Goal: Navigation & Orientation: Find specific page/section

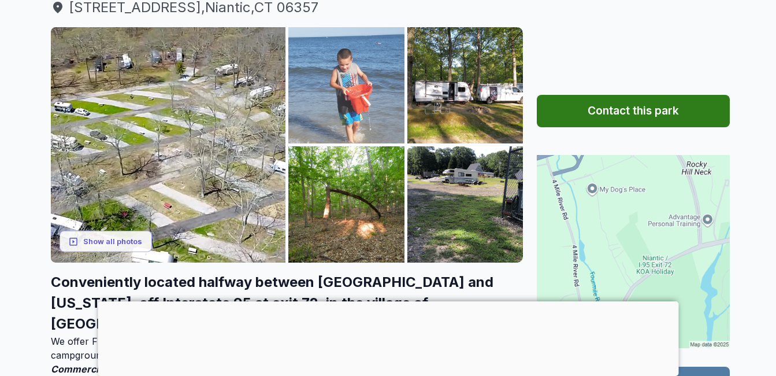
scroll to position [173, 0]
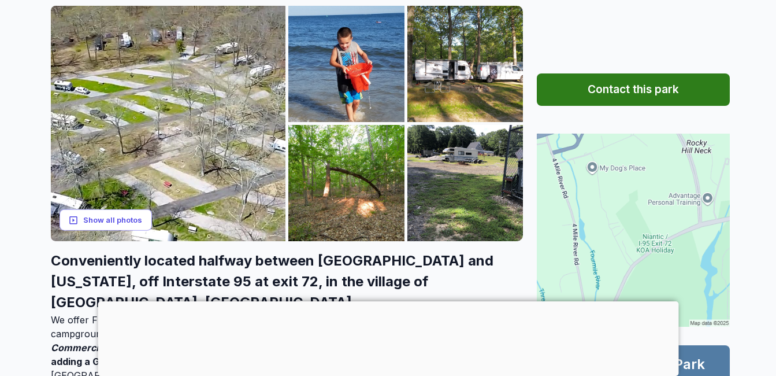
click at [103, 220] on button "Show all photos" at bounding box center [106, 219] width 92 height 21
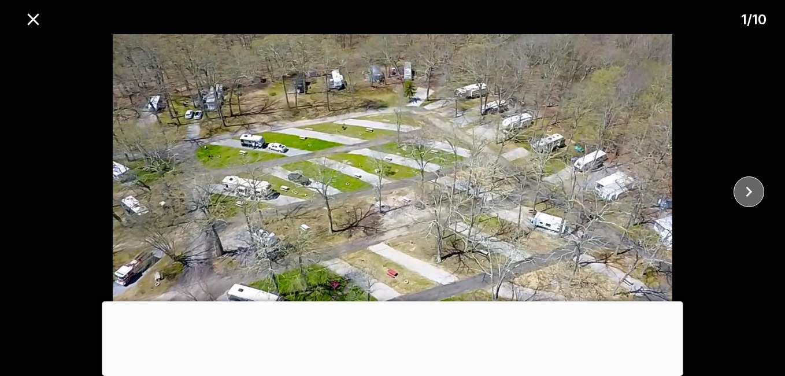
click at [742, 191] on icon "close" at bounding box center [749, 191] width 20 height 20
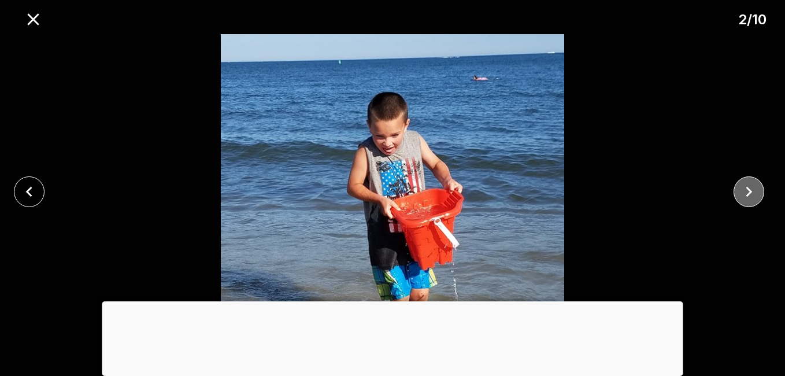
click at [734, 190] on button "close" at bounding box center [748, 191] width 31 height 31
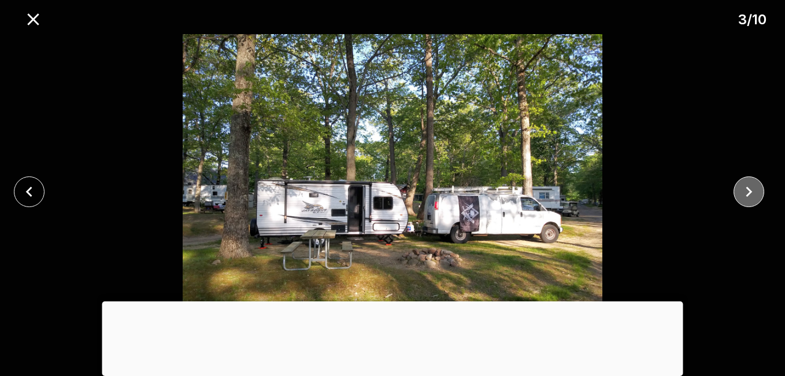
click at [747, 185] on icon "close" at bounding box center [749, 191] width 20 height 20
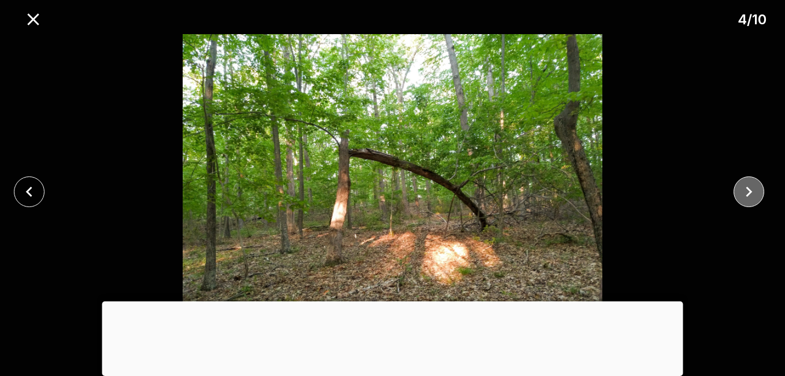
click at [751, 186] on icon "close" at bounding box center [749, 191] width 20 height 20
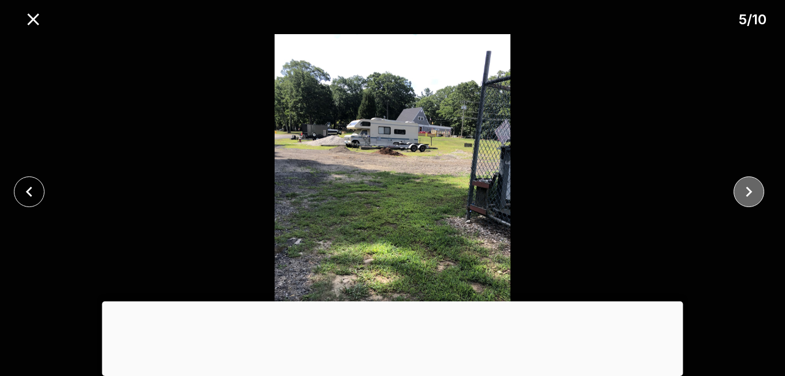
click at [751, 186] on icon "close" at bounding box center [749, 191] width 20 height 20
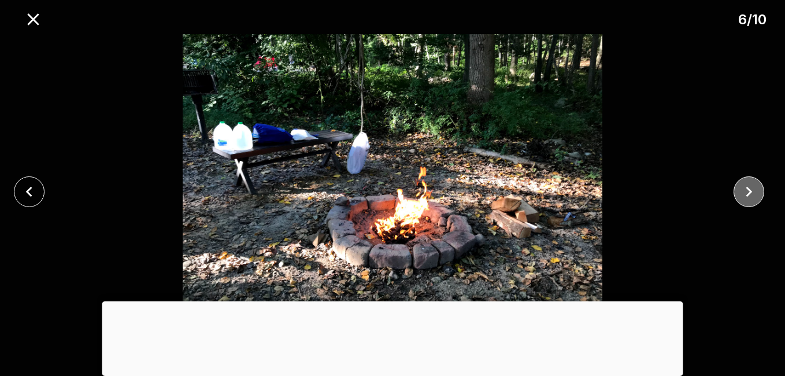
click at [750, 184] on icon "close" at bounding box center [749, 191] width 20 height 20
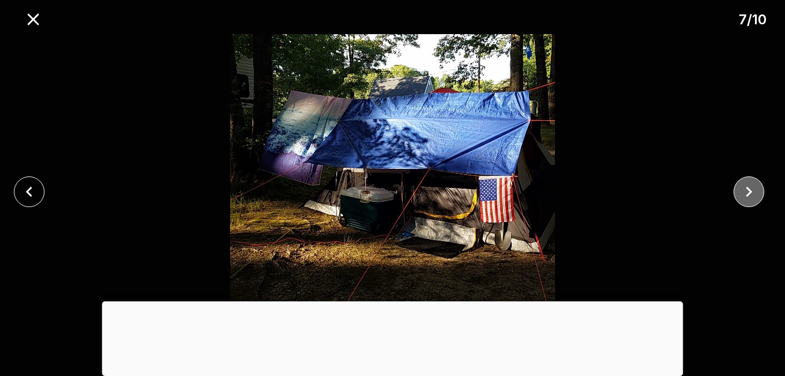
click at [750, 184] on icon "close" at bounding box center [749, 191] width 20 height 20
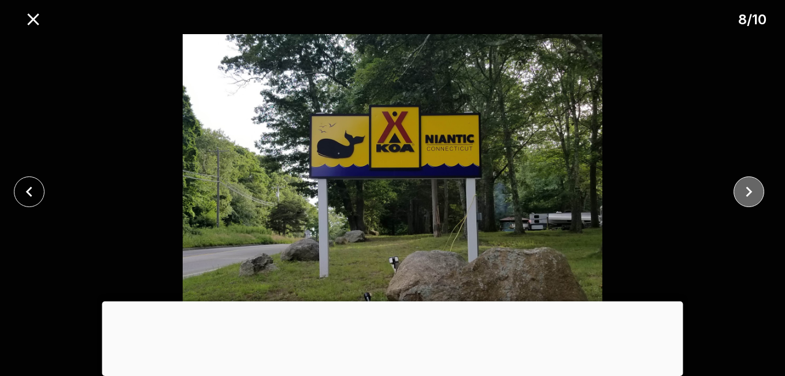
click at [750, 184] on icon "close" at bounding box center [749, 191] width 20 height 20
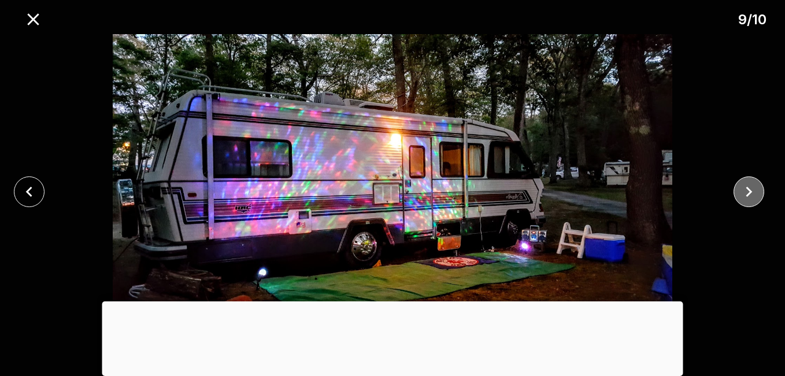
click at [750, 184] on icon "close" at bounding box center [749, 191] width 20 height 20
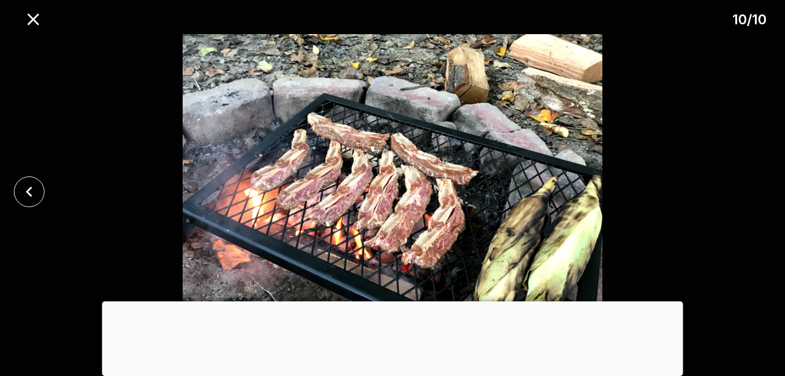
click at [750, 184] on div at bounding box center [392, 191] width 785 height 315
click at [30, 16] on icon "close" at bounding box center [33, 19] width 12 height 12
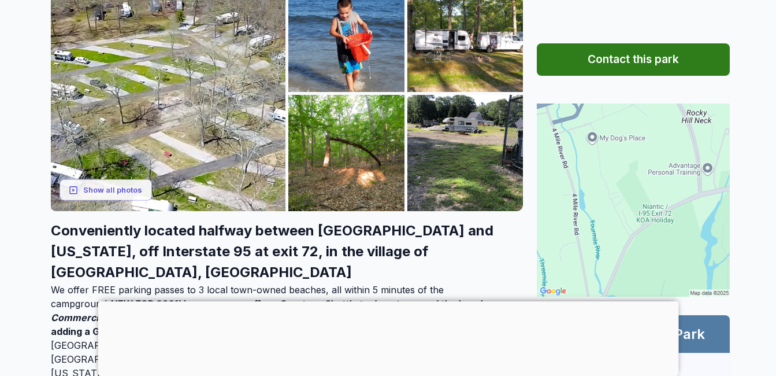
scroll to position [289, 0]
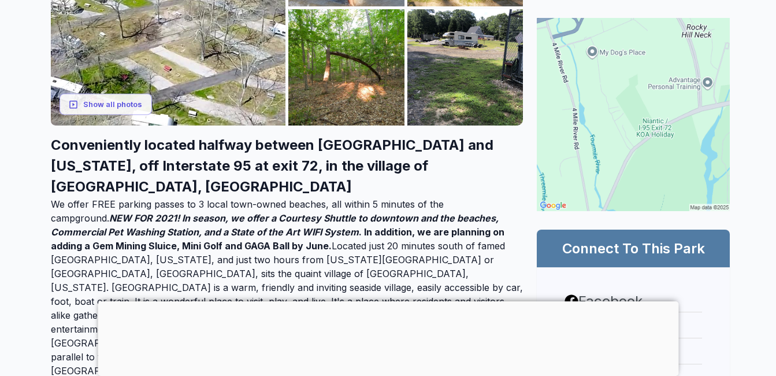
click at [642, 246] on h2 "Connect To This Park" at bounding box center [633, 248] width 165 height 19
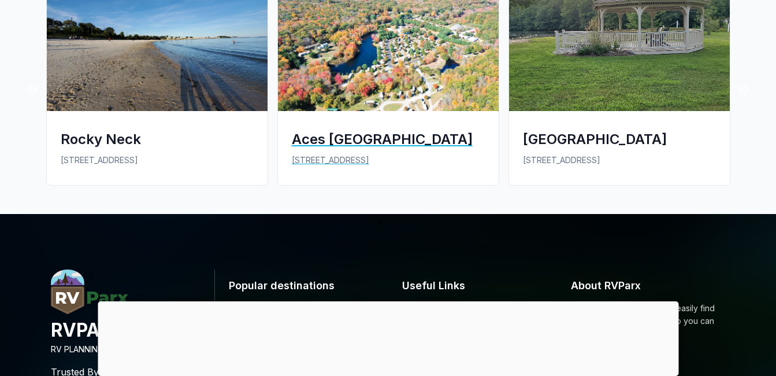
scroll to position [1329, 0]
